Goal: Task Accomplishment & Management: Manage account settings

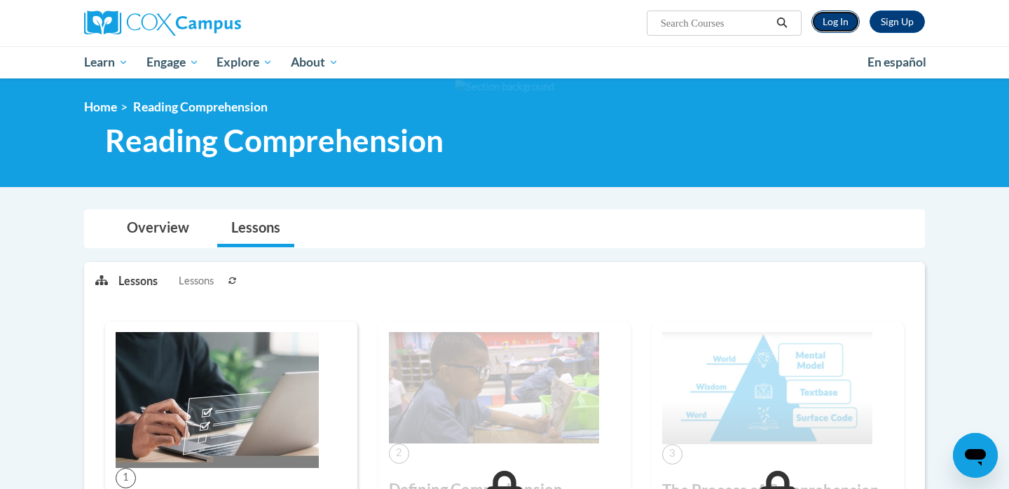
click at [853, 23] on link "Log In" at bounding box center [835, 22] width 48 height 22
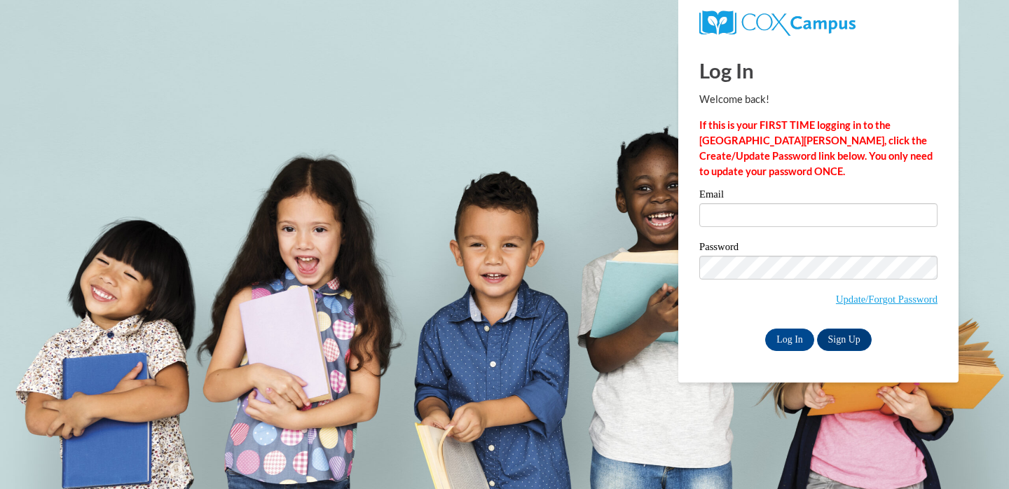
click at [762, 197] on label "Email" at bounding box center [818, 196] width 238 height 14
click at [762, 203] on input "Email" at bounding box center [818, 215] width 238 height 24
click at [762, 211] on input "Email" at bounding box center [818, 215] width 238 height 24
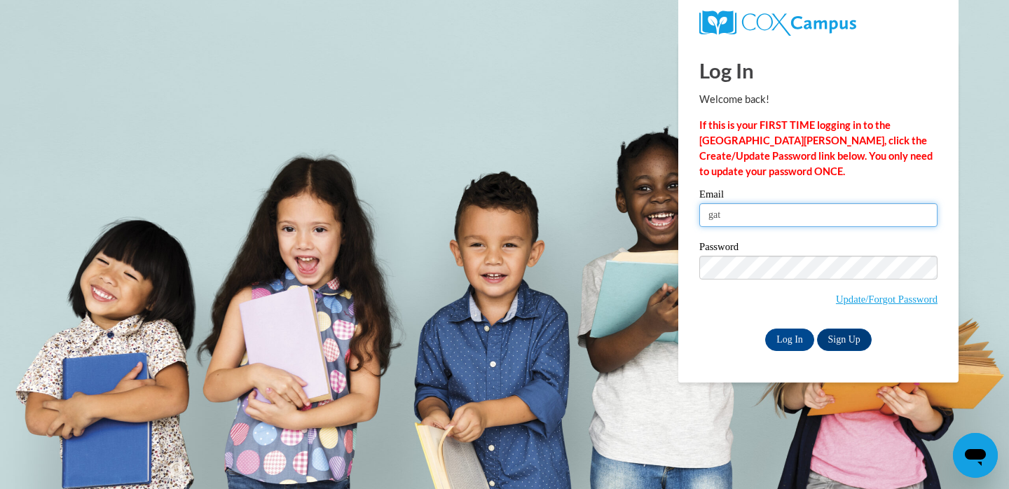
type input "[EMAIL_ADDRESS][DOMAIN_NAME]"
click at [765, 329] on input "Log In" at bounding box center [789, 340] width 49 height 22
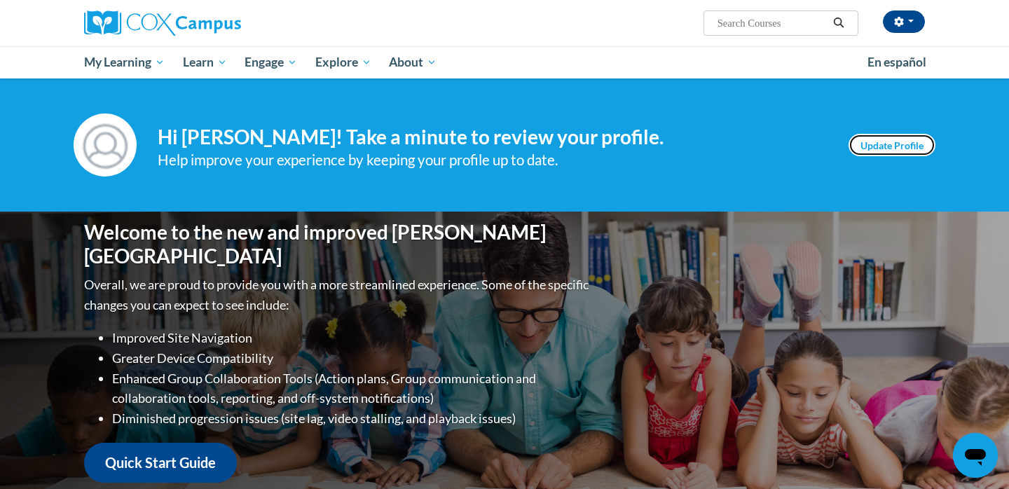
click at [890, 152] on link "Update Profile" at bounding box center [891, 145] width 87 height 22
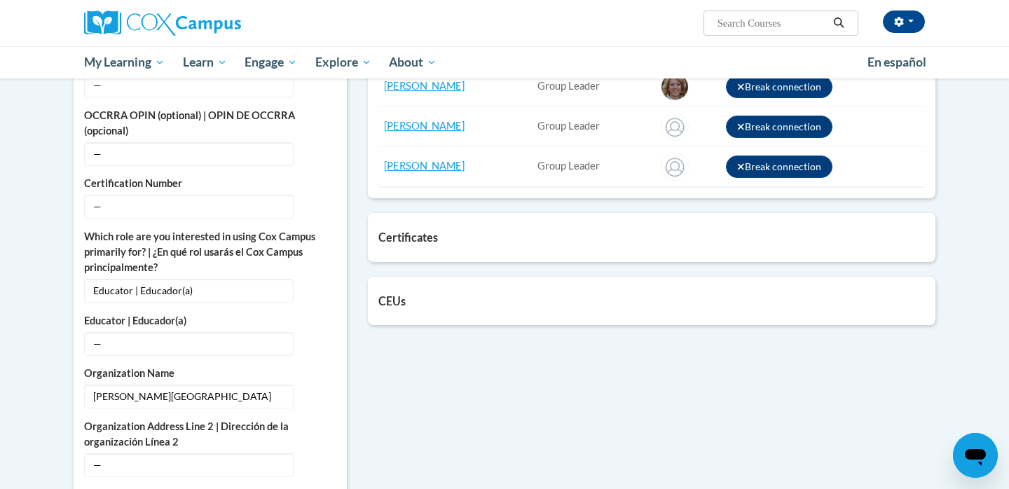
scroll to position [253, 0]
